Goal: Task Accomplishment & Management: Manage account settings

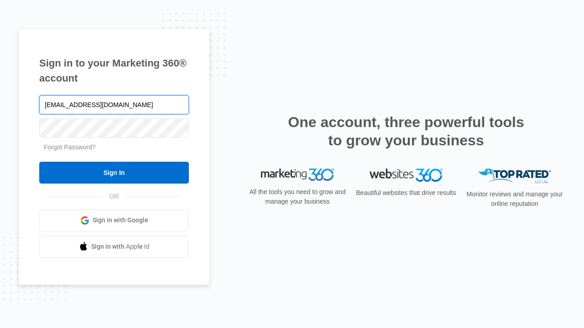
type input "[EMAIL_ADDRESS][DOMAIN_NAME]"
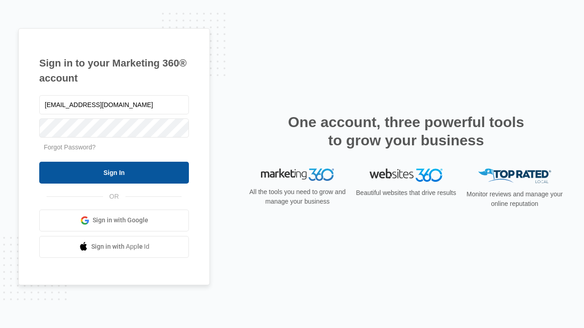
click at [114, 172] on input "Sign In" at bounding box center [114, 173] width 150 height 22
